Goal: Information Seeking & Learning: Learn about a topic

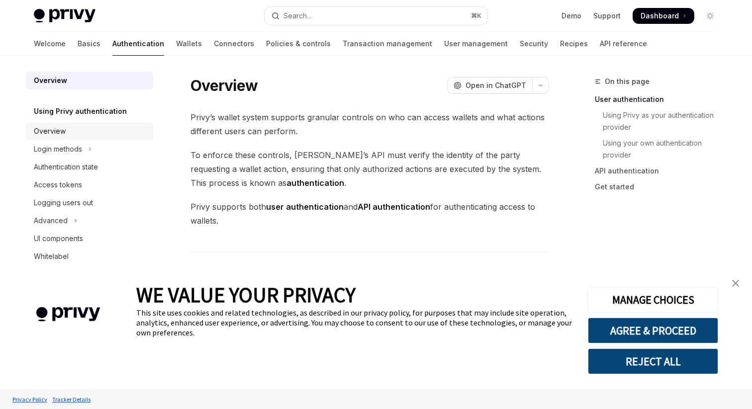
click at [65, 128] on div "Overview" at bounding box center [90, 131] width 113 height 12
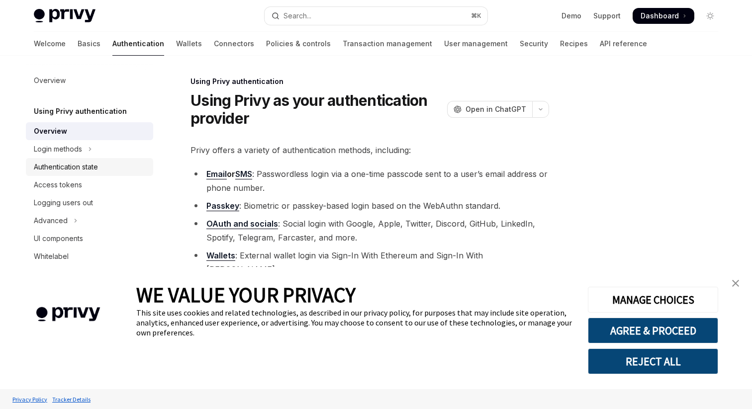
click at [61, 166] on div "Authentication state" at bounding box center [66, 167] width 64 height 12
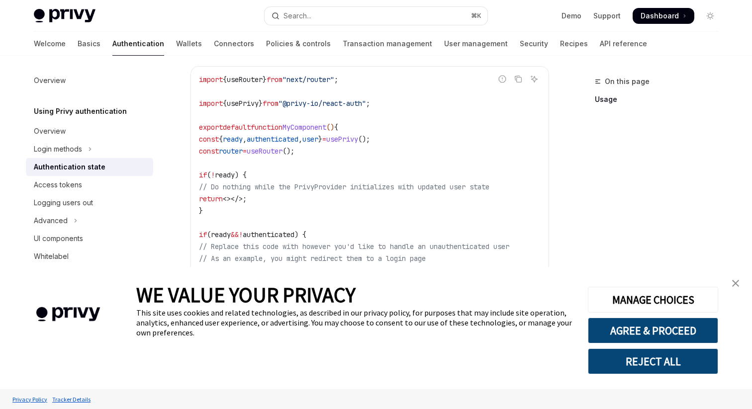
scroll to position [325, 0]
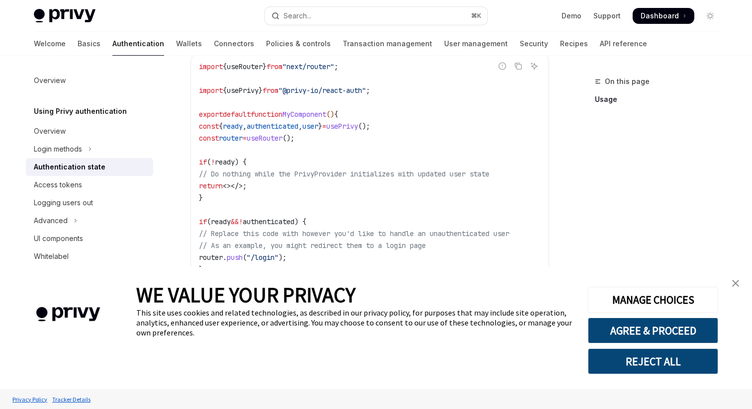
click at [734, 285] on img "close banner" at bounding box center [735, 283] width 7 height 7
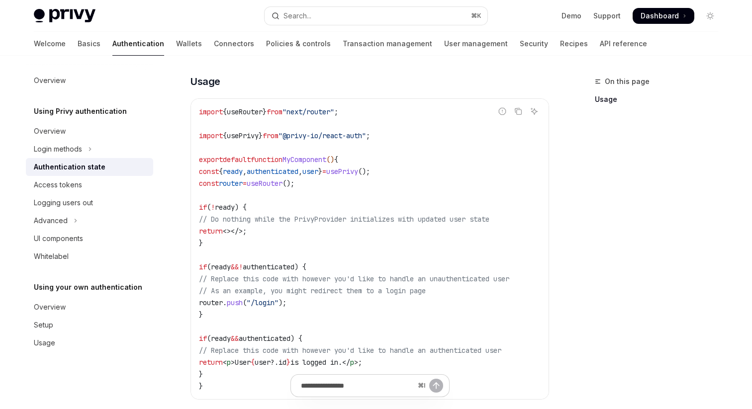
scroll to position [259, 0]
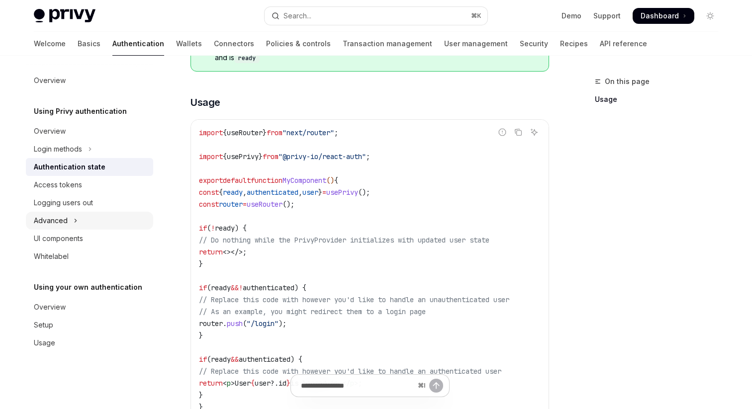
click at [81, 222] on button "Advanced" at bounding box center [89, 221] width 127 height 18
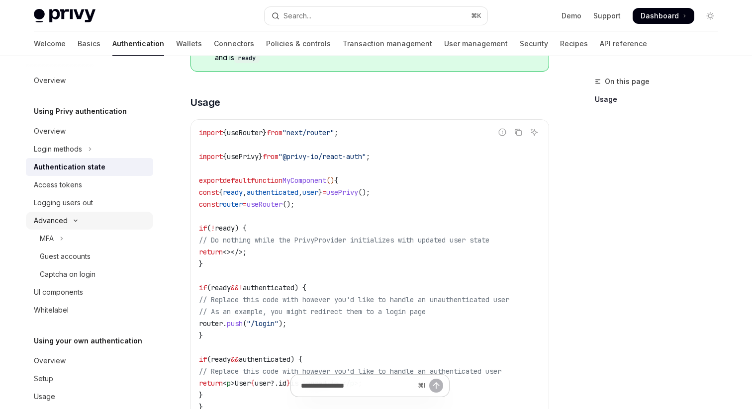
click at [81, 222] on button "Advanced" at bounding box center [89, 221] width 127 height 18
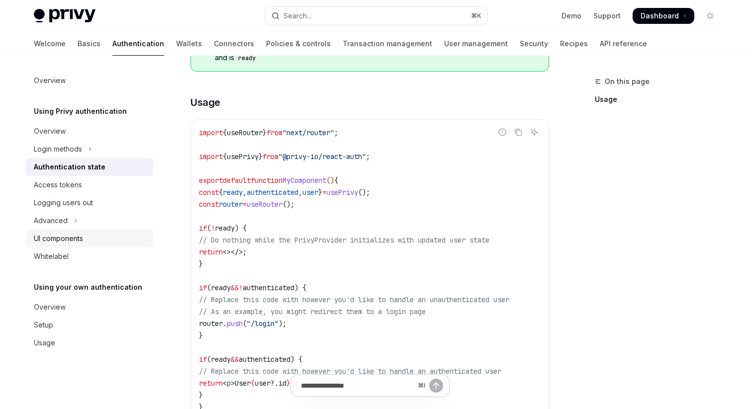
click at [66, 237] on div "UI components" at bounding box center [58, 239] width 49 height 12
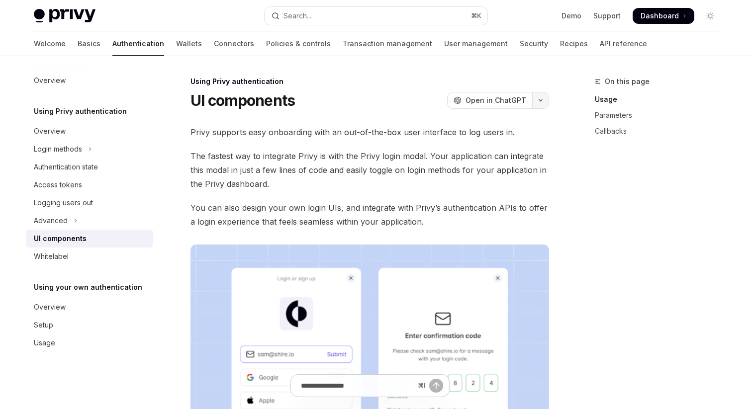
click at [542, 102] on button "button" at bounding box center [540, 100] width 17 height 17
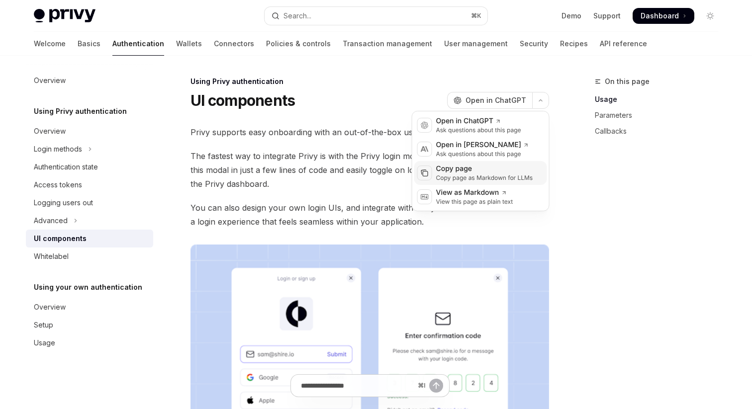
click at [490, 169] on div "Copy page" at bounding box center [484, 169] width 97 height 10
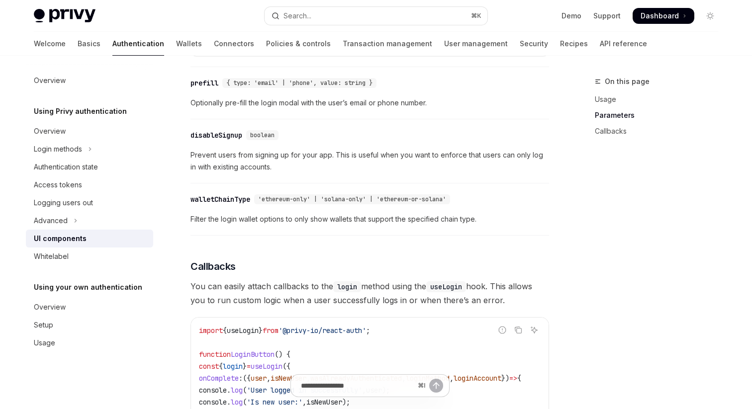
scroll to position [944, 0]
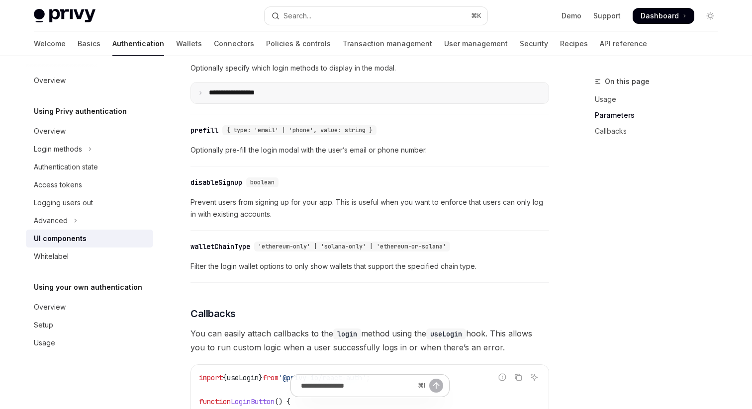
click at [245, 97] on p "**********" at bounding box center [243, 93] width 69 height 9
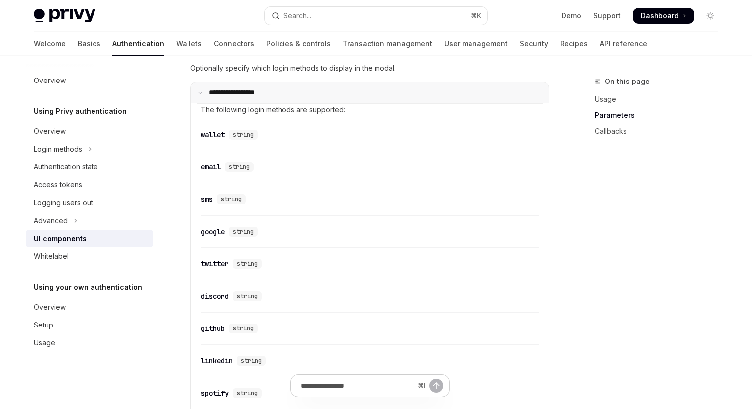
click at [244, 97] on p "**********" at bounding box center [242, 93] width 66 height 9
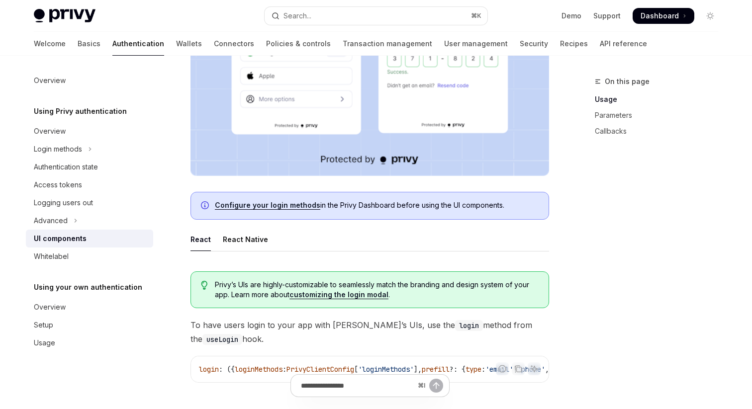
scroll to position [0, 0]
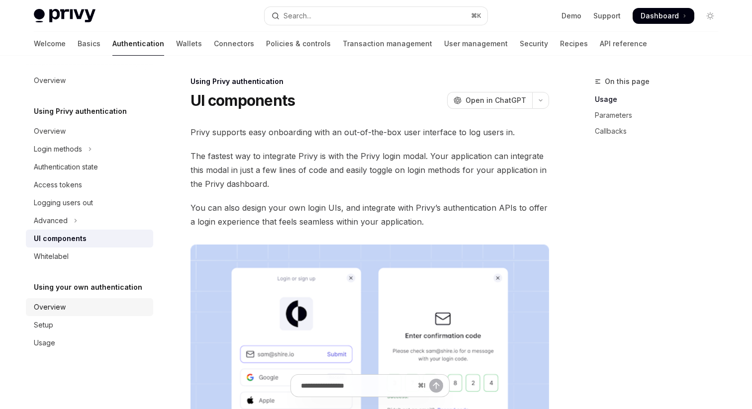
click at [63, 310] on div "Overview" at bounding box center [50, 307] width 32 height 12
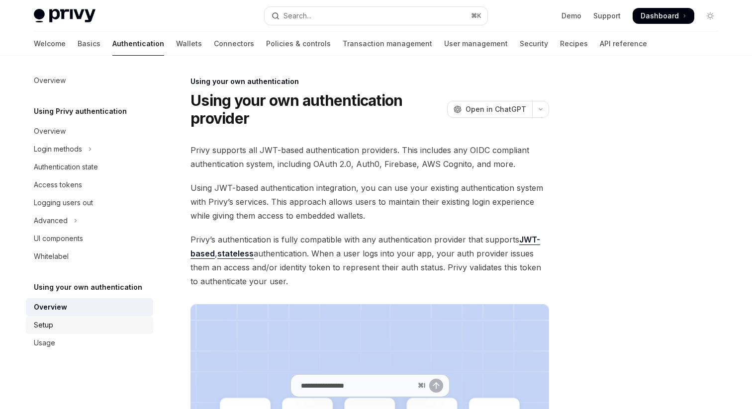
click at [63, 322] on div "Setup" at bounding box center [90, 325] width 113 height 12
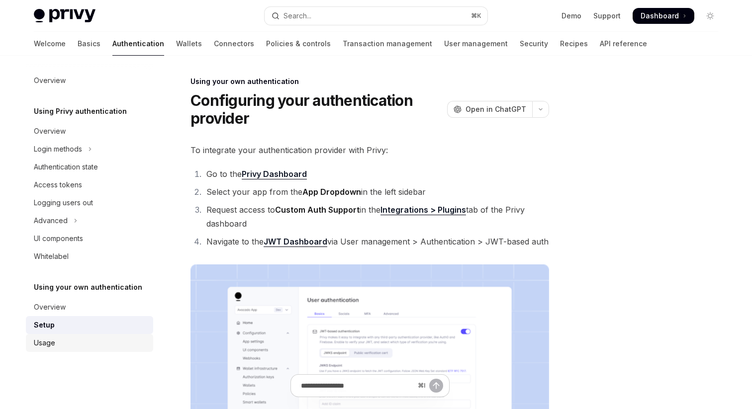
click at [57, 340] on div "Usage" at bounding box center [90, 343] width 113 height 12
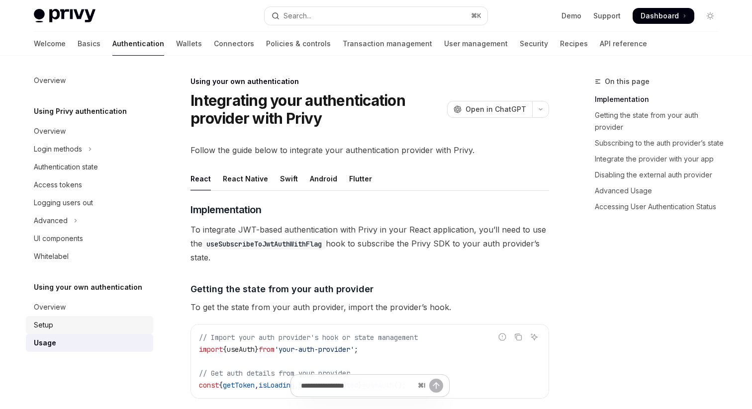
click at [59, 327] on div "Setup" at bounding box center [90, 325] width 113 height 12
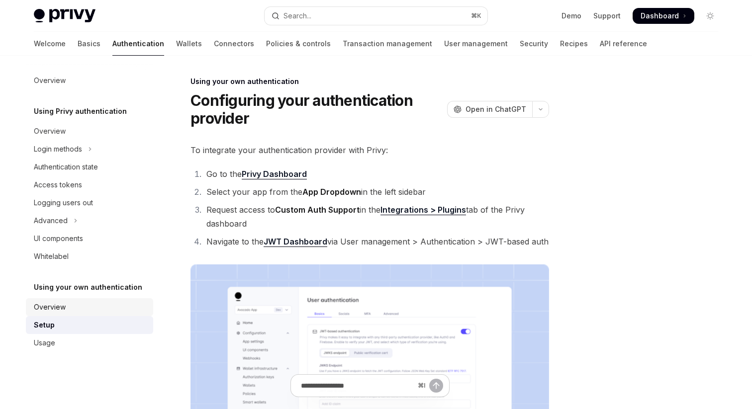
click at [69, 304] on div "Overview" at bounding box center [90, 307] width 113 height 12
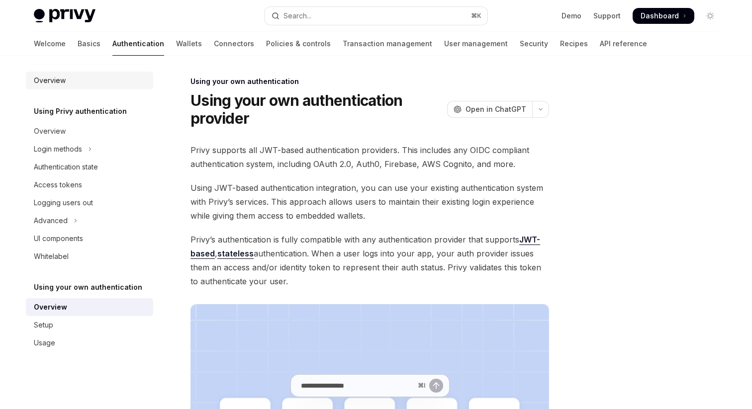
click at [59, 76] on div "Overview" at bounding box center [50, 81] width 32 height 12
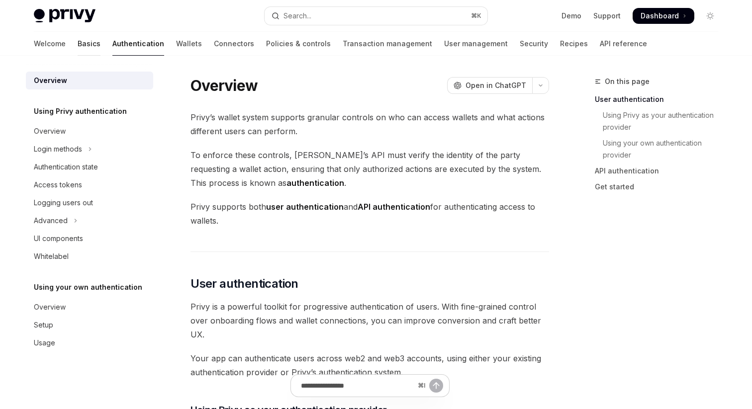
click at [78, 48] on link "Basics" at bounding box center [89, 44] width 23 height 24
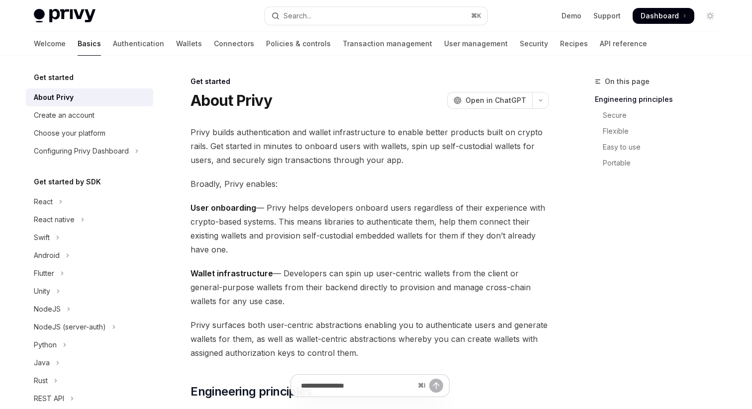
click at [69, 97] on div "About Privy" at bounding box center [54, 98] width 40 height 12
click at [64, 108] on link "Create an account" at bounding box center [89, 115] width 127 height 18
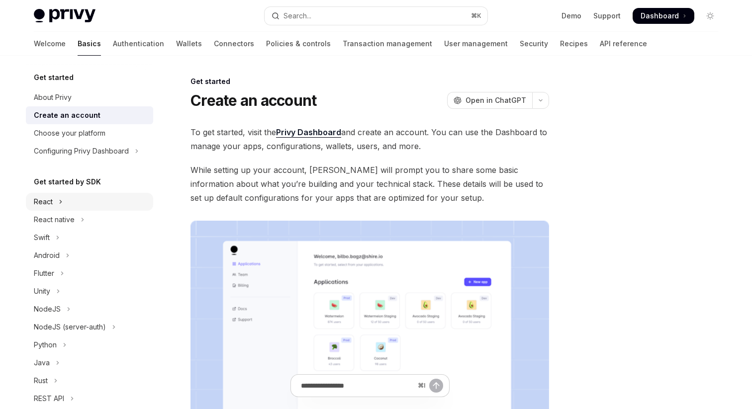
click at [63, 199] on button "React" at bounding box center [89, 202] width 127 height 18
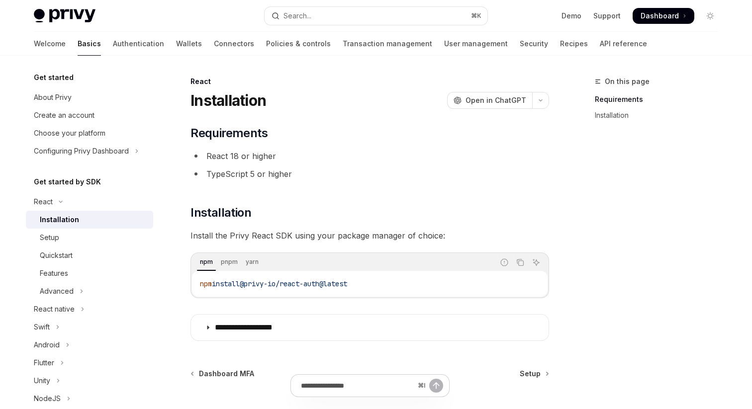
scroll to position [93, 0]
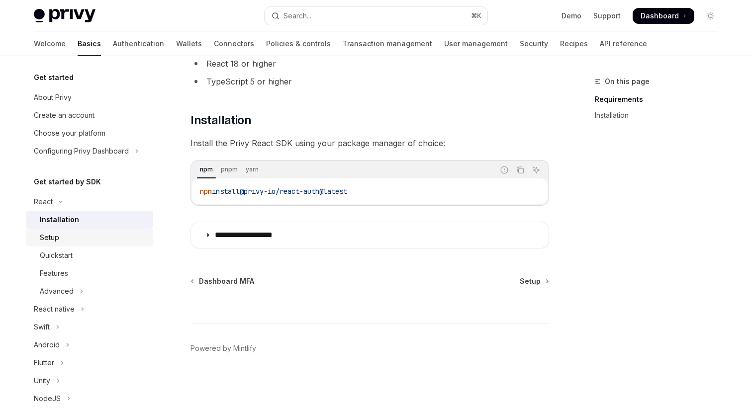
click at [100, 238] on div "Setup" at bounding box center [93, 238] width 107 height 12
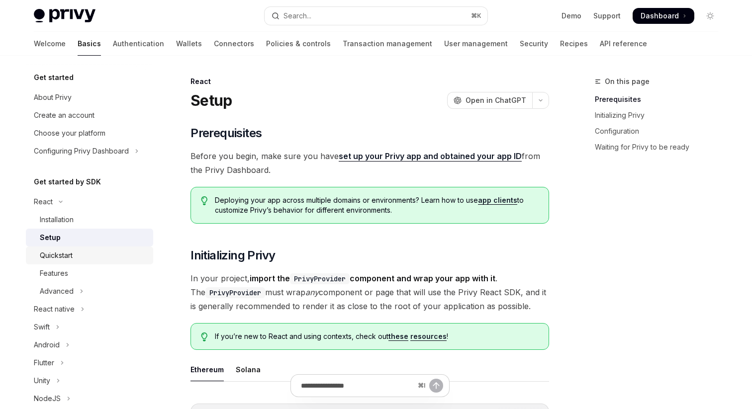
click at [96, 256] on div "Quickstart" at bounding box center [93, 256] width 107 height 12
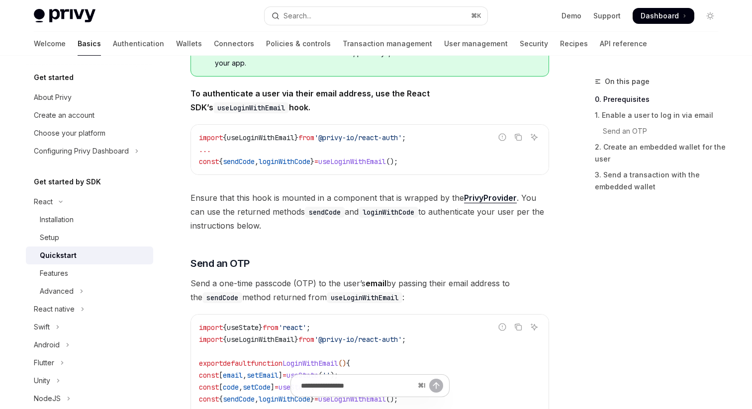
scroll to position [311, 0]
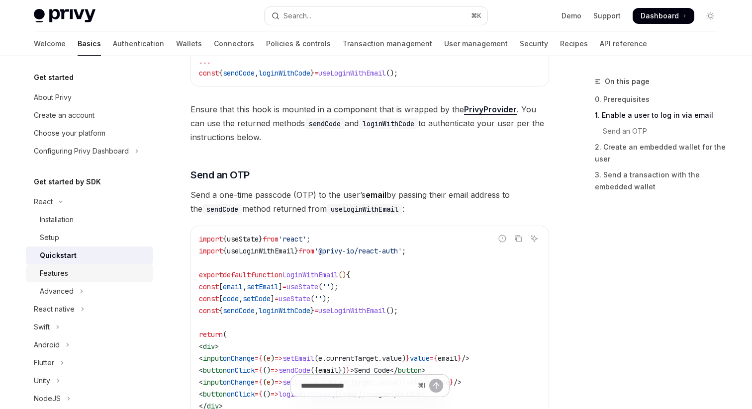
click at [93, 280] on link "Features" at bounding box center [89, 274] width 127 height 18
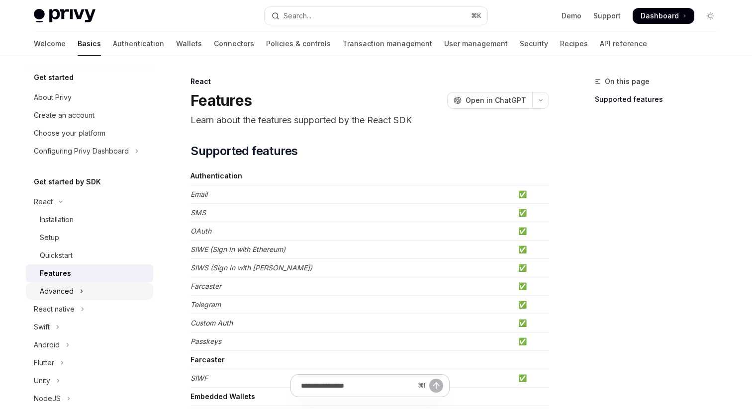
click at [81, 291] on icon "Toggle Advanced section" at bounding box center [81, 291] width 1 height 3
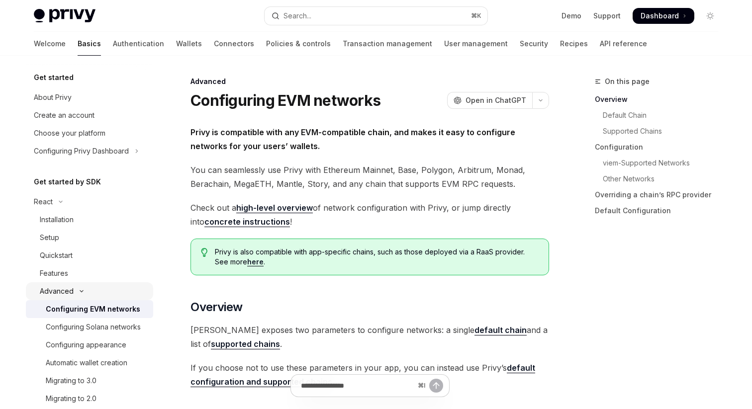
scroll to position [72, 0]
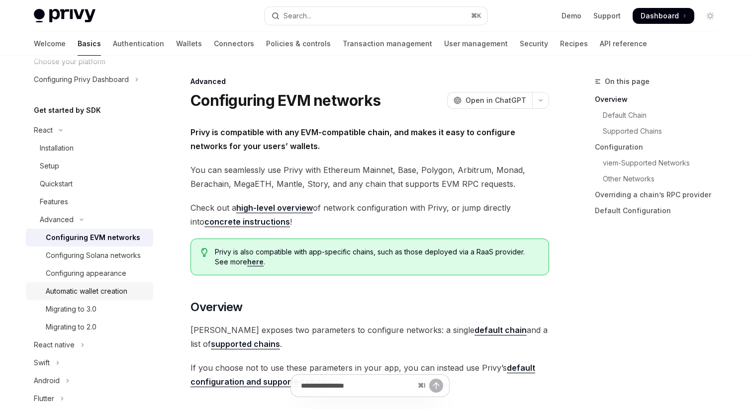
click at [106, 286] on div "Automatic wallet creation" at bounding box center [87, 292] width 82 height 12
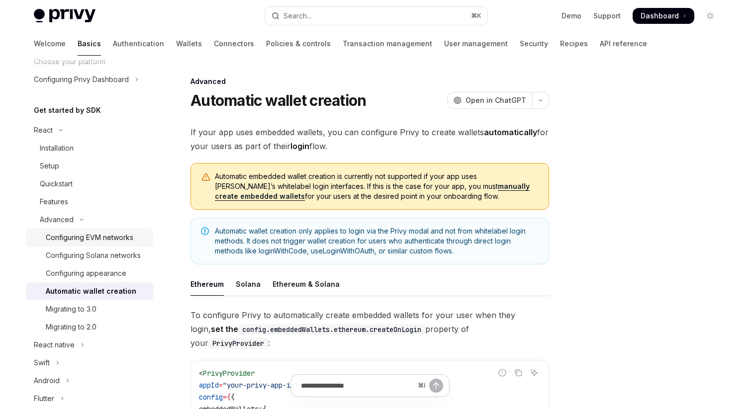
click at [122, 229] on link "Configuring EVM networks" at bounding box center [89, 238] width 127 height 18
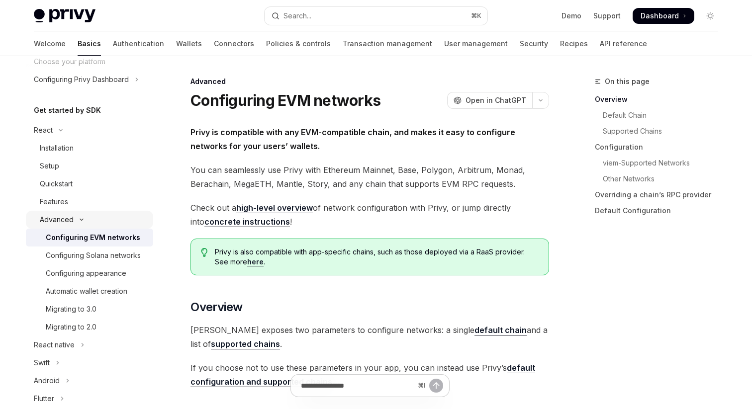
click at [81, 216] on button "Advanced" at bounding box center [89, 220] width 127 height 18
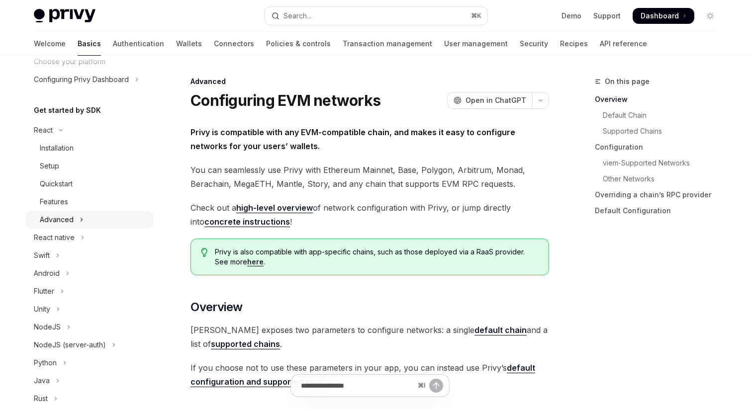
click at [81, 216] on icon "Toggle Advanced section" at bounding box center [82, 220] width 4 height 12
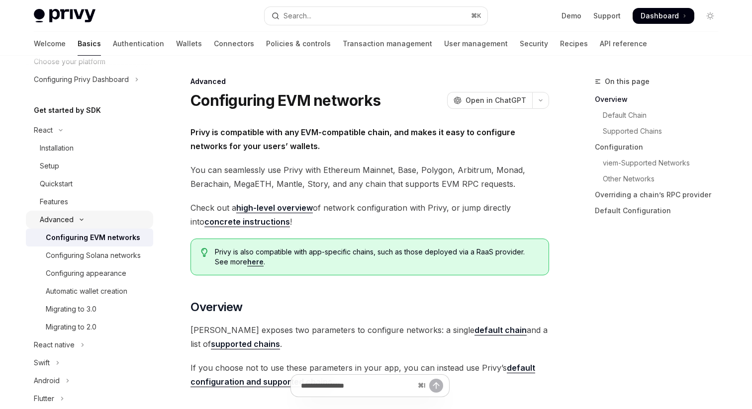
click at [65, 217] on div "Advanced" at bounding box center [57, 220] width 34 height 12
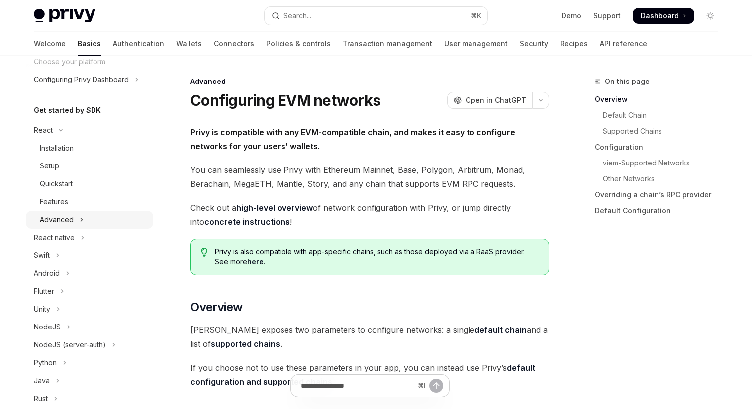
click at [65, 217] on div "Advanced" at bounding box center [57, 220] width 34 height 12
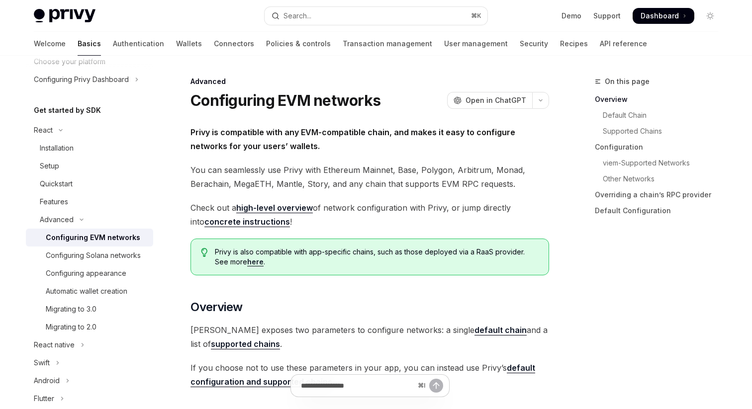
click at [68, 233] on div "Configuring EVM networks" at bounding box center [93, 238] width 95 height 12
click at [62, 144] on div "Installation" at bounding box center [57, 148] width 34 height 12
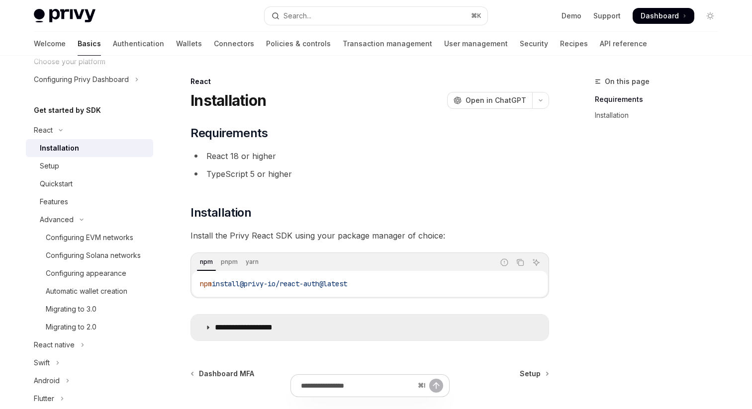
click at [334, 332] on summary "**********" at bounding box center [370, 328] width 358 height 26
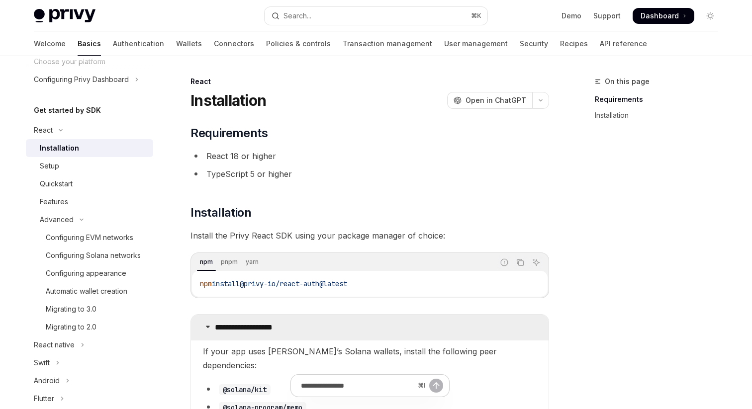
click at [334, 332] on summary "**********" at bounding box center [370, 328] width 358 height 26
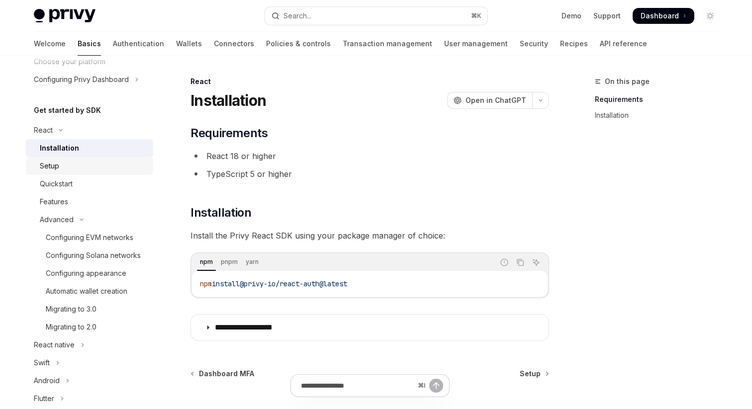
click at [100, 167] on div "Setup" at bounding box center [93, 166] width 107 height 12
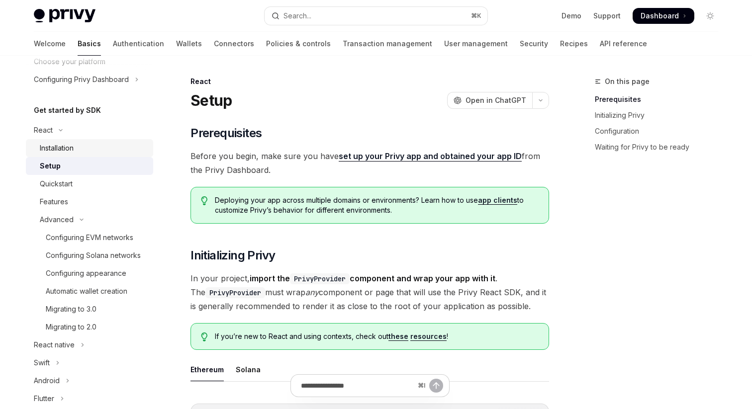
click at [108, 152] on div "Installation" at bounding box center [93, 148] width 107 height 12
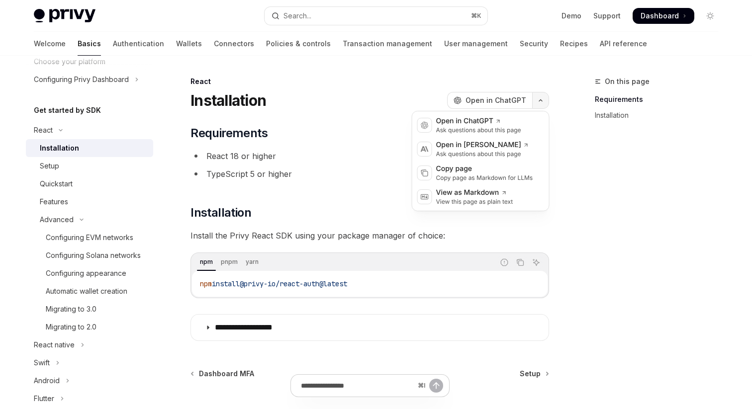
click at [537, 100] on button "button" at bounding box center [540, 100] width 17 height 17
click at [482, 171] on div "Copy page" at bounding box center [484, 169] width 97 height 10
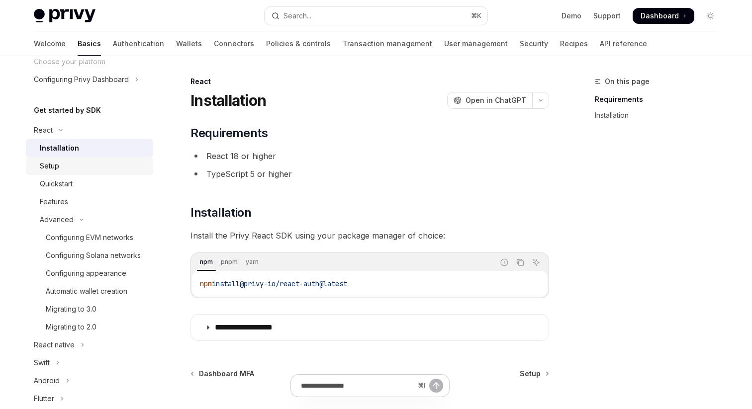
click at [64, 171] on div "Setup" at bounding box center [93, 166] width 107 height 12
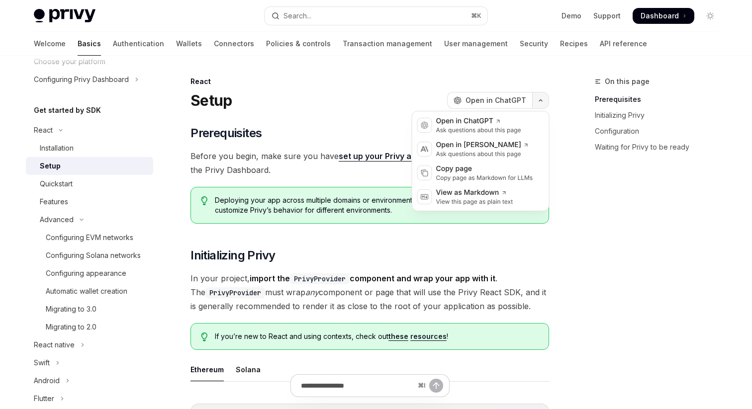
click at [537, 96] on button "button" at bounding box center [540, 100] width 17 height 17
click at [460, 170] on div "Copy page" at bounding box center [484, 169] width 97 height 10
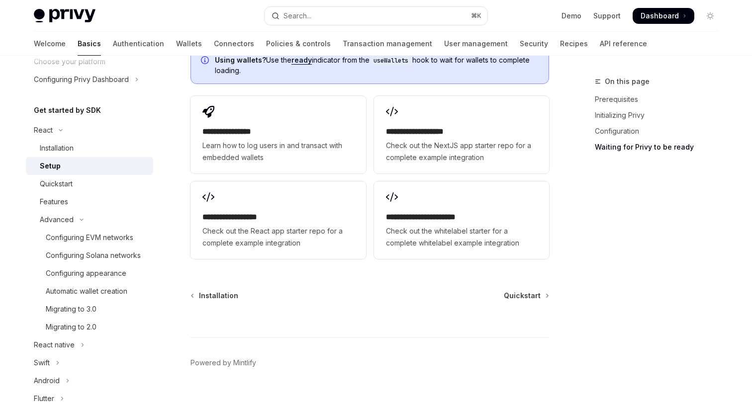
scroll to position [1314, 0]
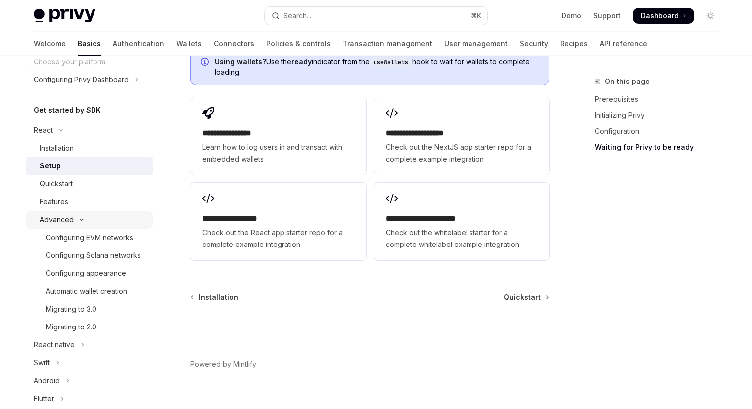
click at [105, 221] on button "Advanced" at bounding box center [89, 220] width 127 height 18
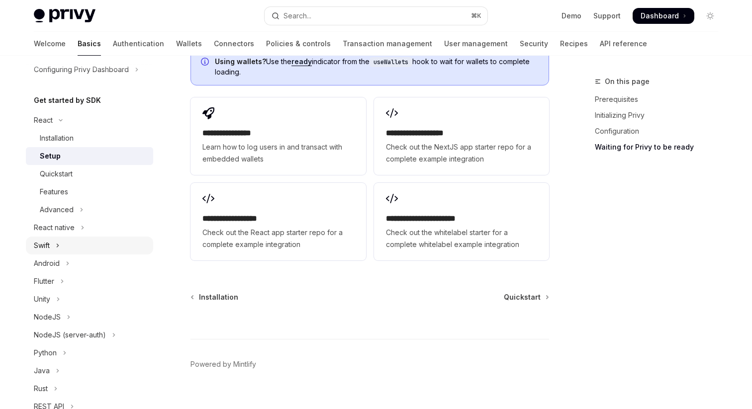
scroll to position [0, 0]
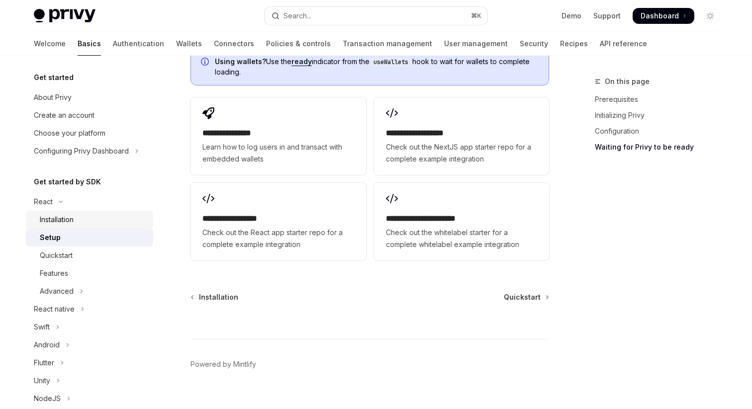
click at [84, 222] on div "Installation" at bounding box center [93, 220] width 107 height 12
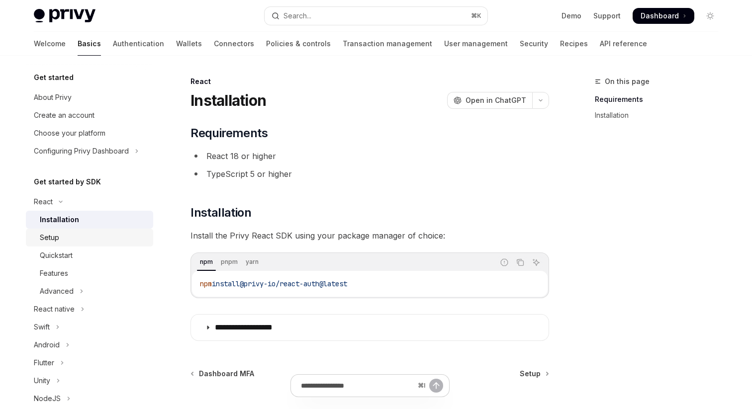
click at [66, 240] on div "Setup" at bounding box center [93, 238] width 107 height 12
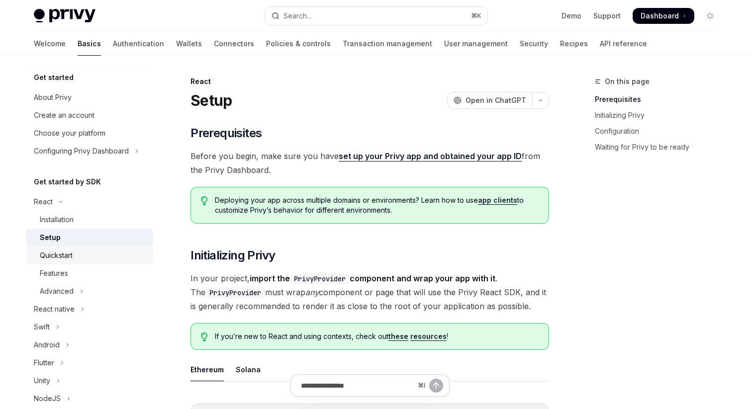
click at [81, 256] on div "Quickstart" at bounding box center [93, 256] width 107 height 12
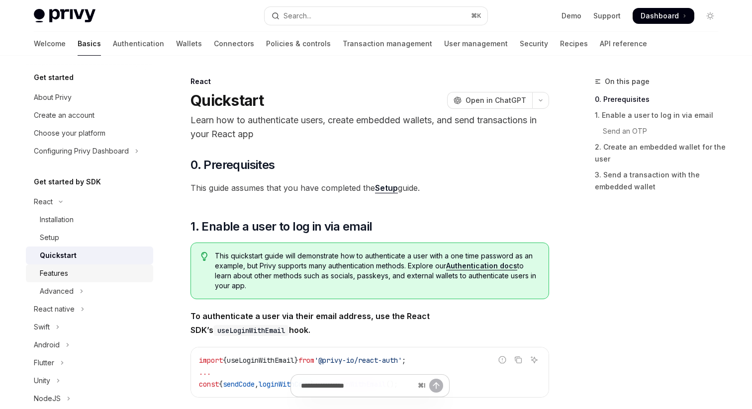
click at [81, 268] on div "Features" at bounding box center [93, 274] width 107 height 12
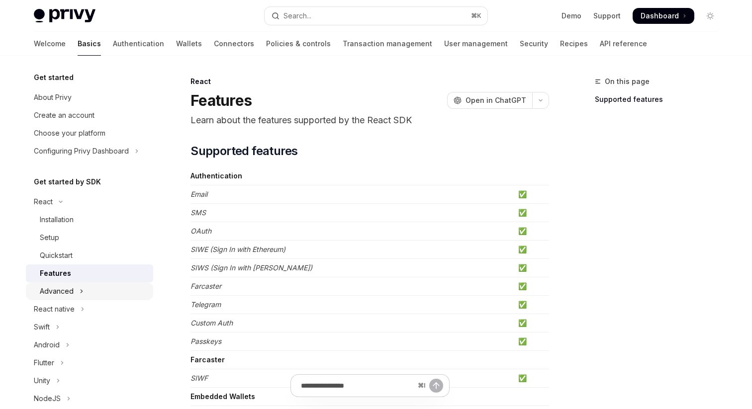
click at [73, 295] on button "Advanced" at bounding box center [89, 292] width 127 height 18
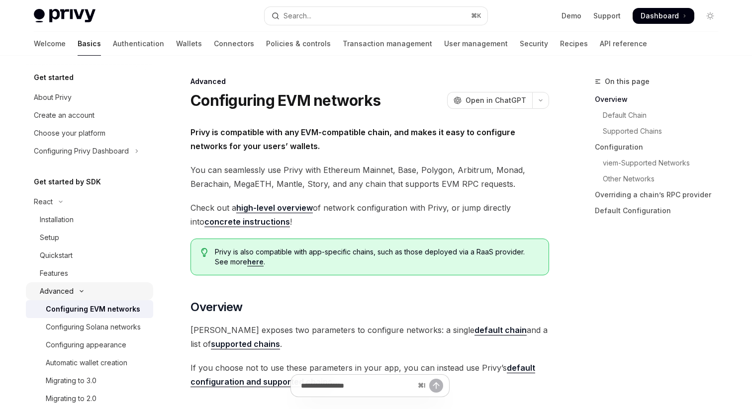
click at [73, 295] on button "Advanced" at bounding box center [89, 292] width 127 height 18
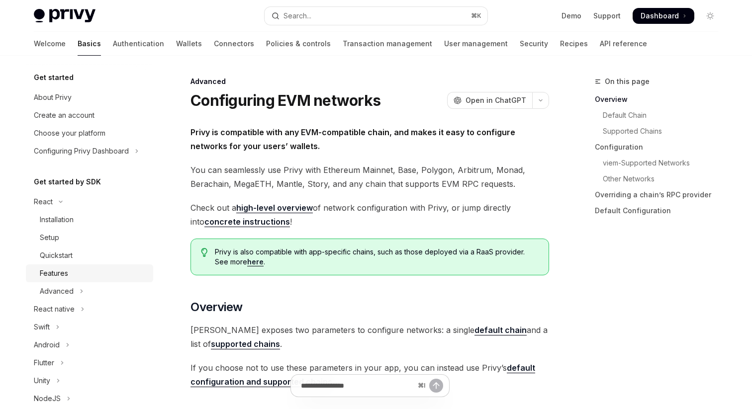
click at [71, 274] on div "Features" at bounding box center [93, 274] width 107 height 12
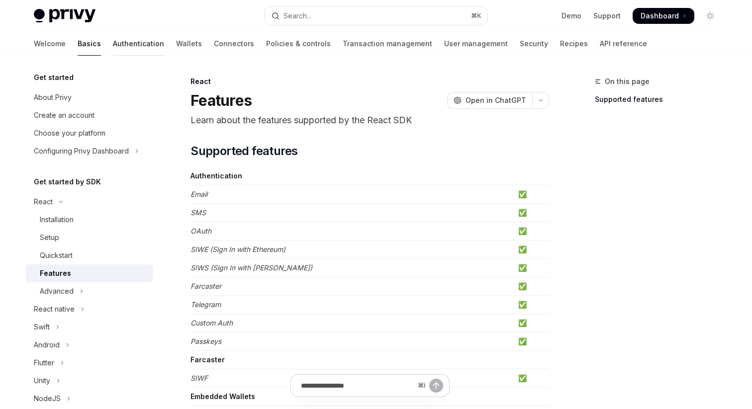
click at [113, 46] on link "Authentication" at bounding box center [138, 44] width 51 height 24
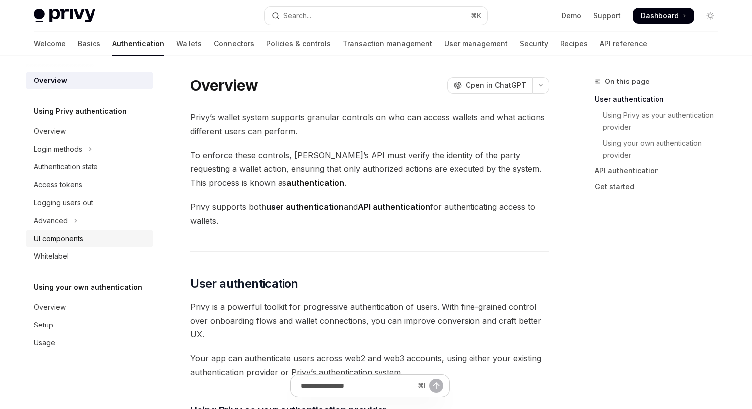
click at [84, 235] on div "UI components" at bounding box center [90, 239] width 113 height 12
type textarea "*"
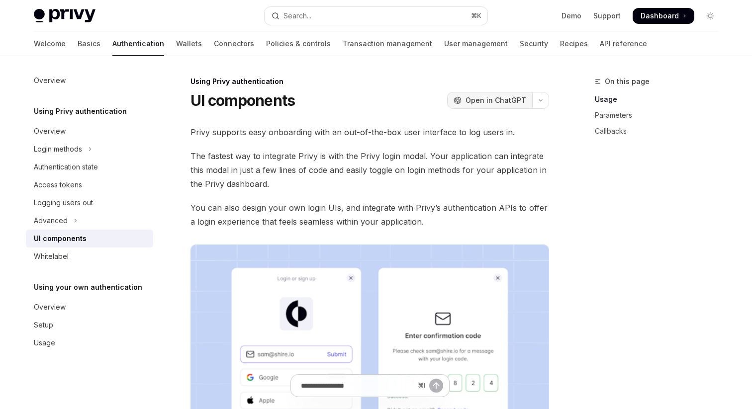
click at [529, 92] on button "OpenAI Open in ChatGPT" at bounding box center [489, 100] width 85 height 17
click at [549, 86] on div "Using Privy authentication" at bounding box center [370, 82] width 359 height 10
click at [541, 96] on button "button" at bounding box center [540, 100] width 17 height 17
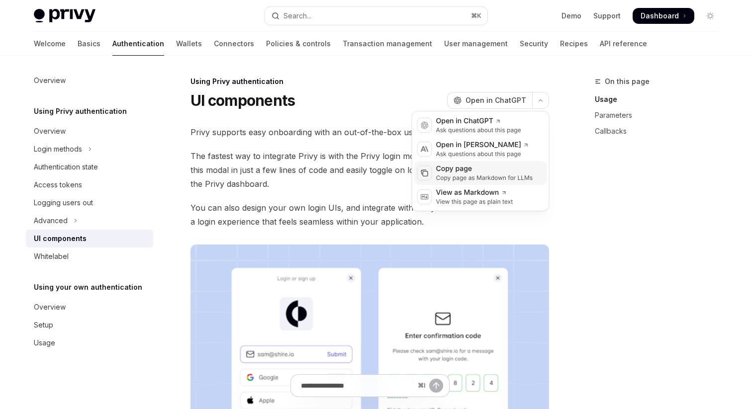
click at [469, 179] on div "Copy page as Markdown for LLMs" at bounding box center [484, 178] width 97 height 8
